Goal: Information Seeking & Learning: Understand process/instructions

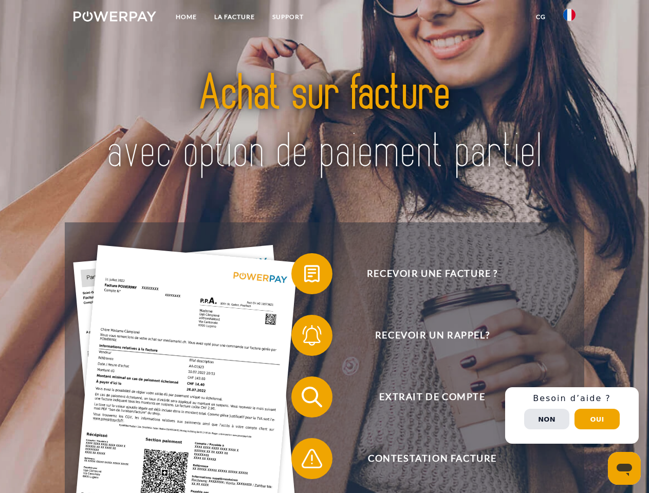
click at [115, 18] on img at bounding box center [114, 16] width 83 height 10
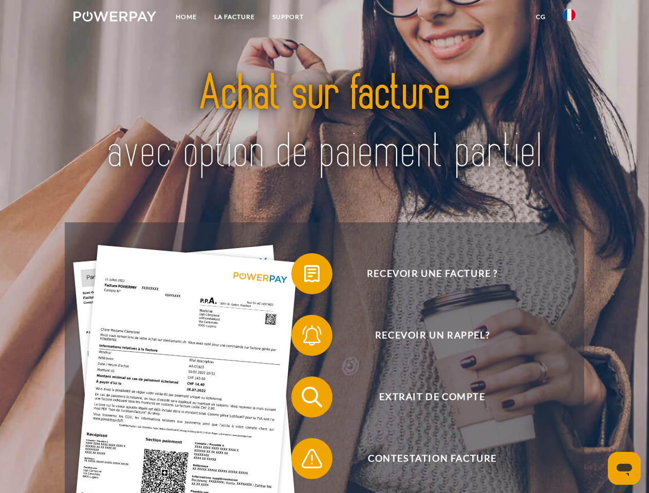
click at [569, 18] on img at bounding box center [569, 15] width 12 height 12
click at [541, 17] on link "CG" at bounding box center [540, 17] width 27 height 18
click at [304, 276] on span at bounding box center [296, 273] width 51 height 51
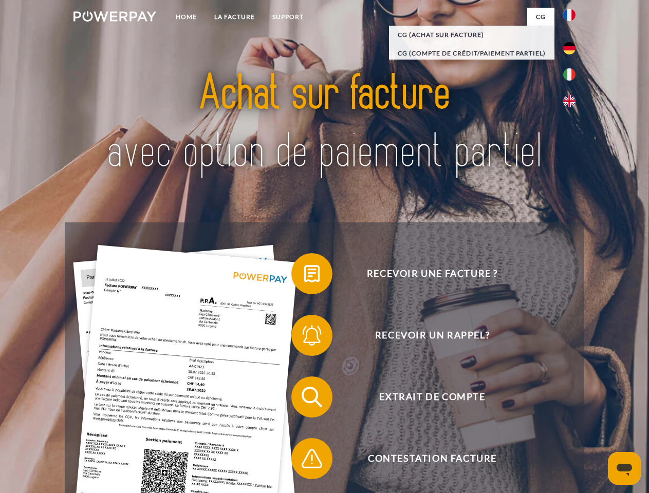
click at [304, 338] on div "Recevoir une facture ? Recevoir un rappel? Extrait de compte retour" at bounding box center [324, 427] width 519 height 411
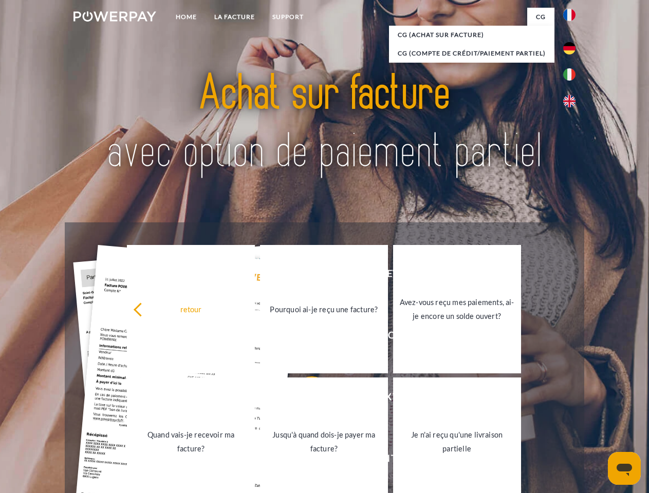
click at [304, 399] on link "Jusqu'à quand dois-je payer ma facture?" at bounding box center [324, 442] width 128 height 128
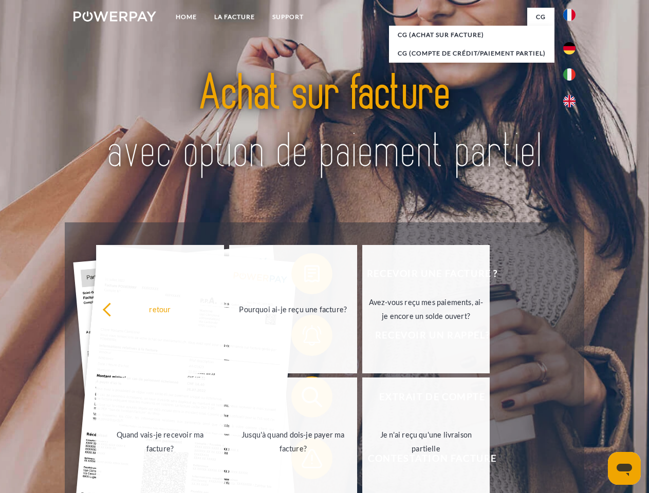
click at [304, 461] on span at bounding box center [296, 458] width 51 height 51
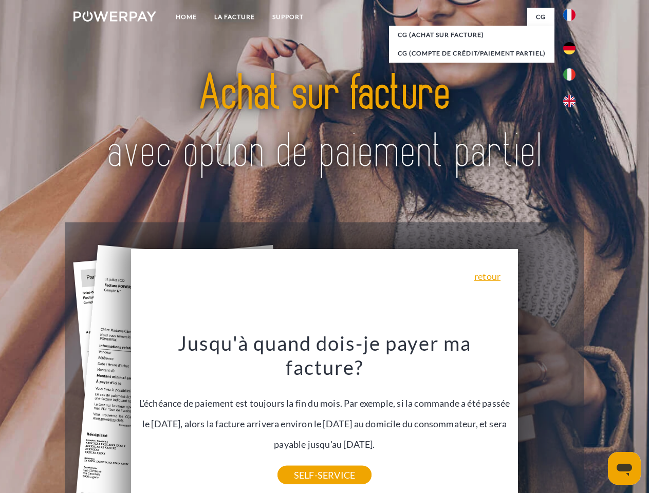
click at [572, 416] on div "Recevoir une facture ? Recevoir un rappel? Extrait de compte retour" at bounding box center [324, 427] width 519 height 411
click at [547, 418] on span "Extrait de compte" at bounding box center [432, 397] width 252 height 41
click at [597, 419] on header "Home LA FACTURE Support" at bounding box center [324, 355] width 649 height 710
